Goal: Task Accomplishment & Management: Manage account settings

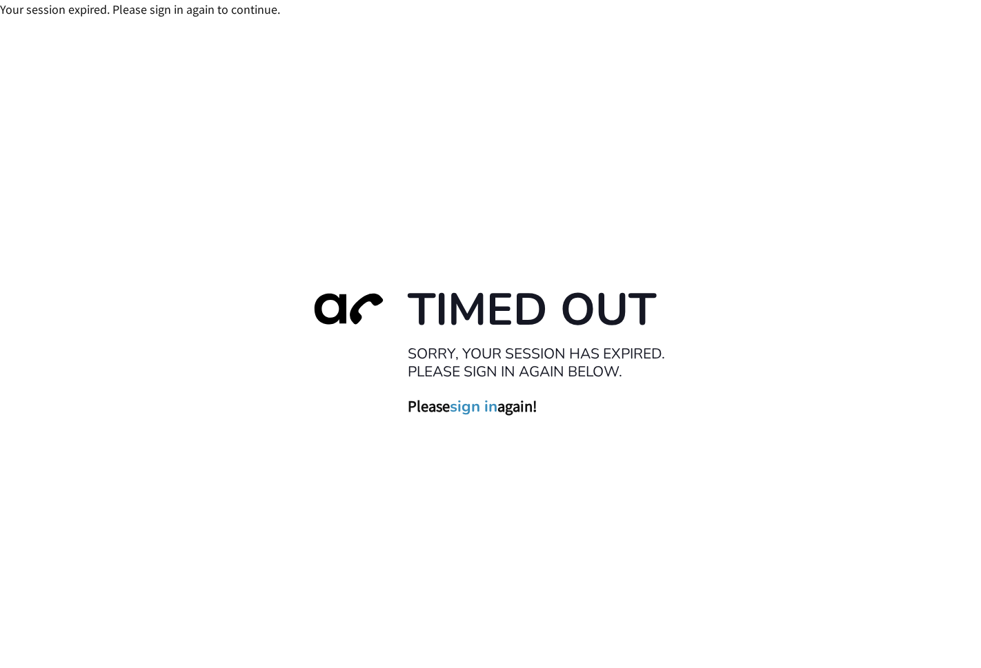
click at [467, 401] on link "sign in" at bounding box center [474, 406] width 48 height 19
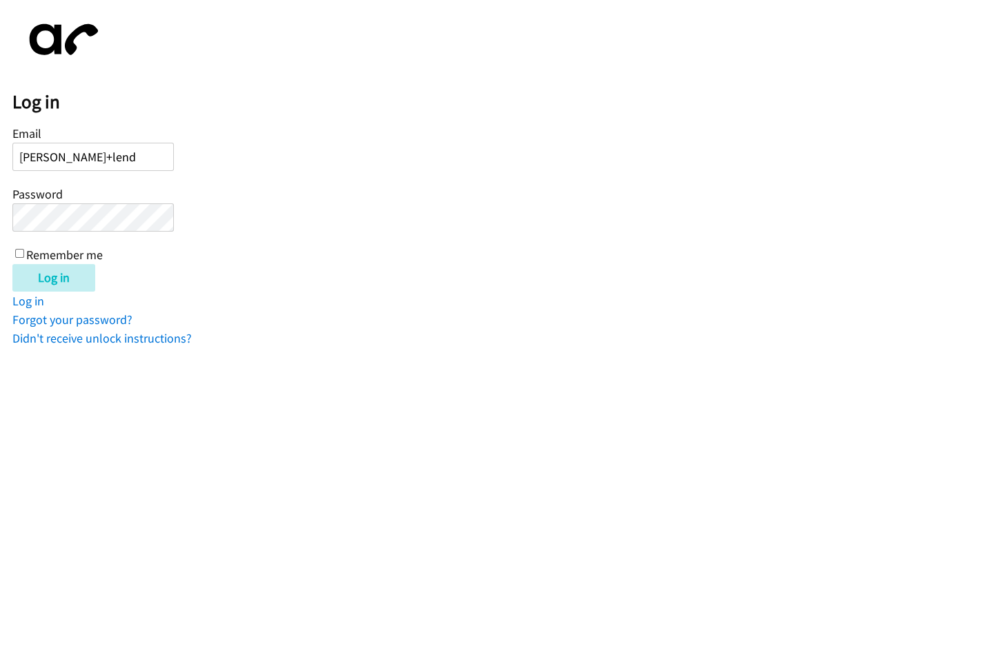
type input "[PERSON_NAME][EMAIL_ADDRESS][DOMAIN_NAME]"
click at [12, 264] on input "Log in" at bounding box center [53, 278] width 83 height 28
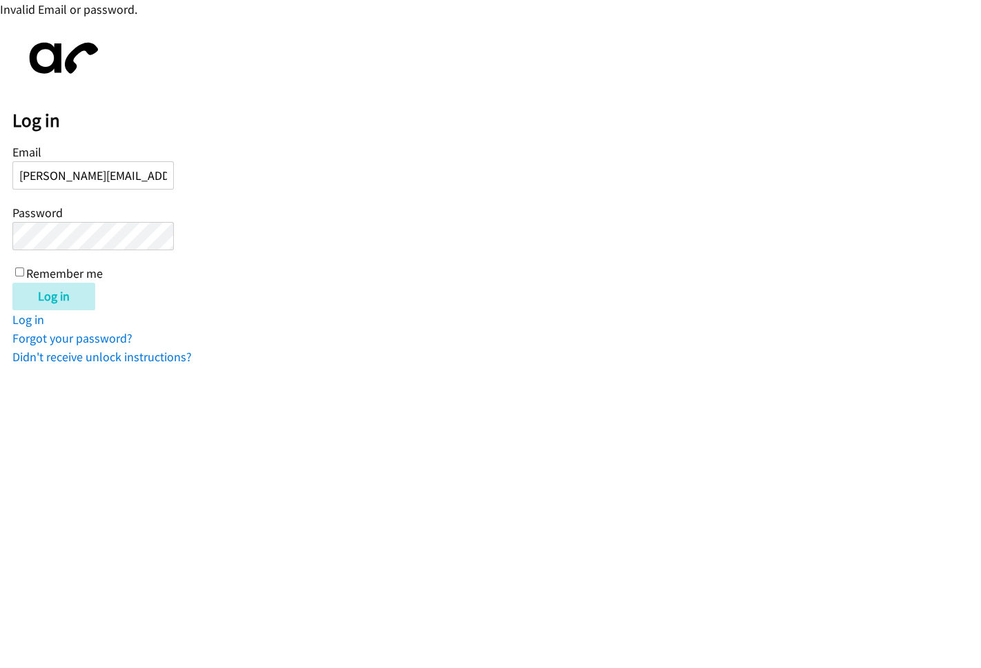
click at [12, 283] on input "Log in" at bounding box center [53, 297] width 83 height 28
